Goal: Find contact information: Find contact information

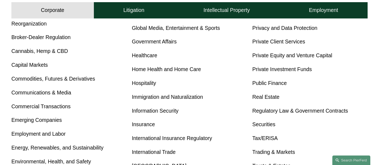
scroll to position [249, 0]
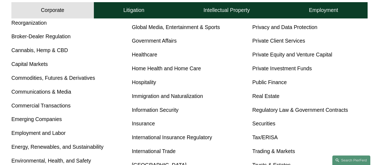
click at [171, 135] on link "International Insurance Regulatory" at bounding box center [172, 137] width 80 height 6
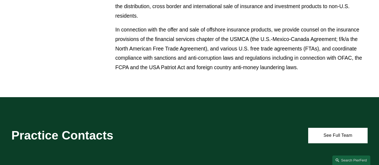
scroll to position [339, 0]
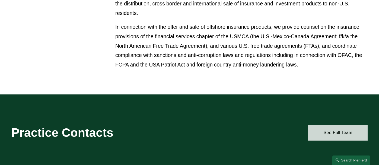
click at [329, 125] on link "See Full Team" at bounding box center [338, 132] width 59 height 15
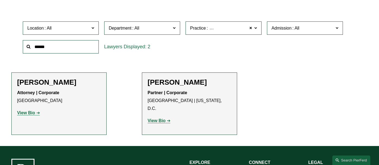
scroll to position [161, 0]
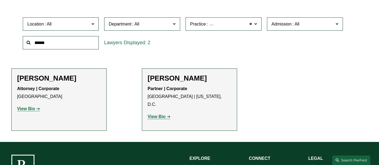
drag, startPoint x: 161, startPoint y: 108, endPoint x: 191, endPoint y: 106, distance: 29.7
click at [161, 114] on strong "View Bio" at bounding box center [157, 116] width 18 height 5
